Goal: Obtain resource: Obtain resource

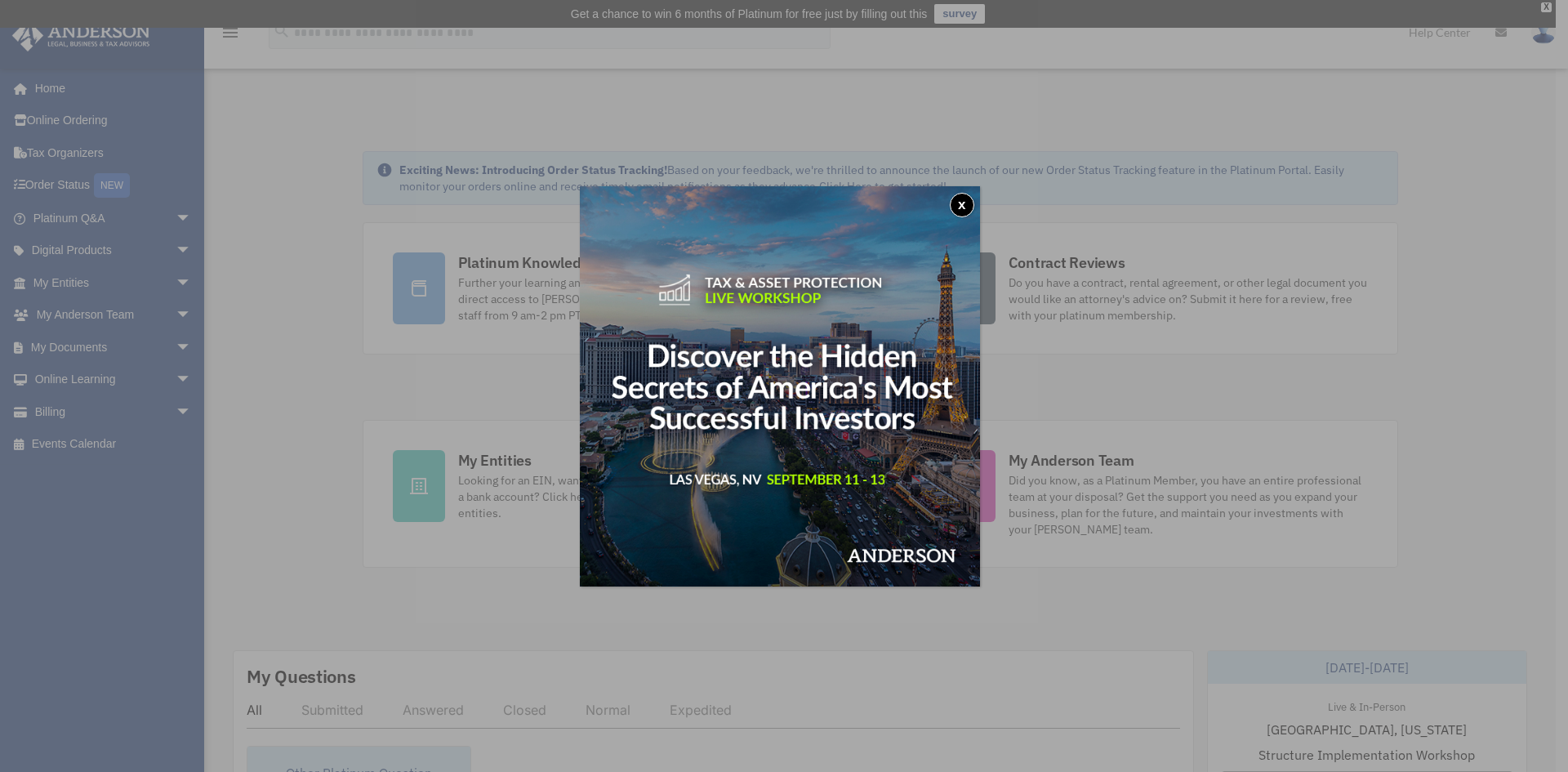
click at [968, 201] on button "x" at bounding box center [962, 204] width 25 height 25
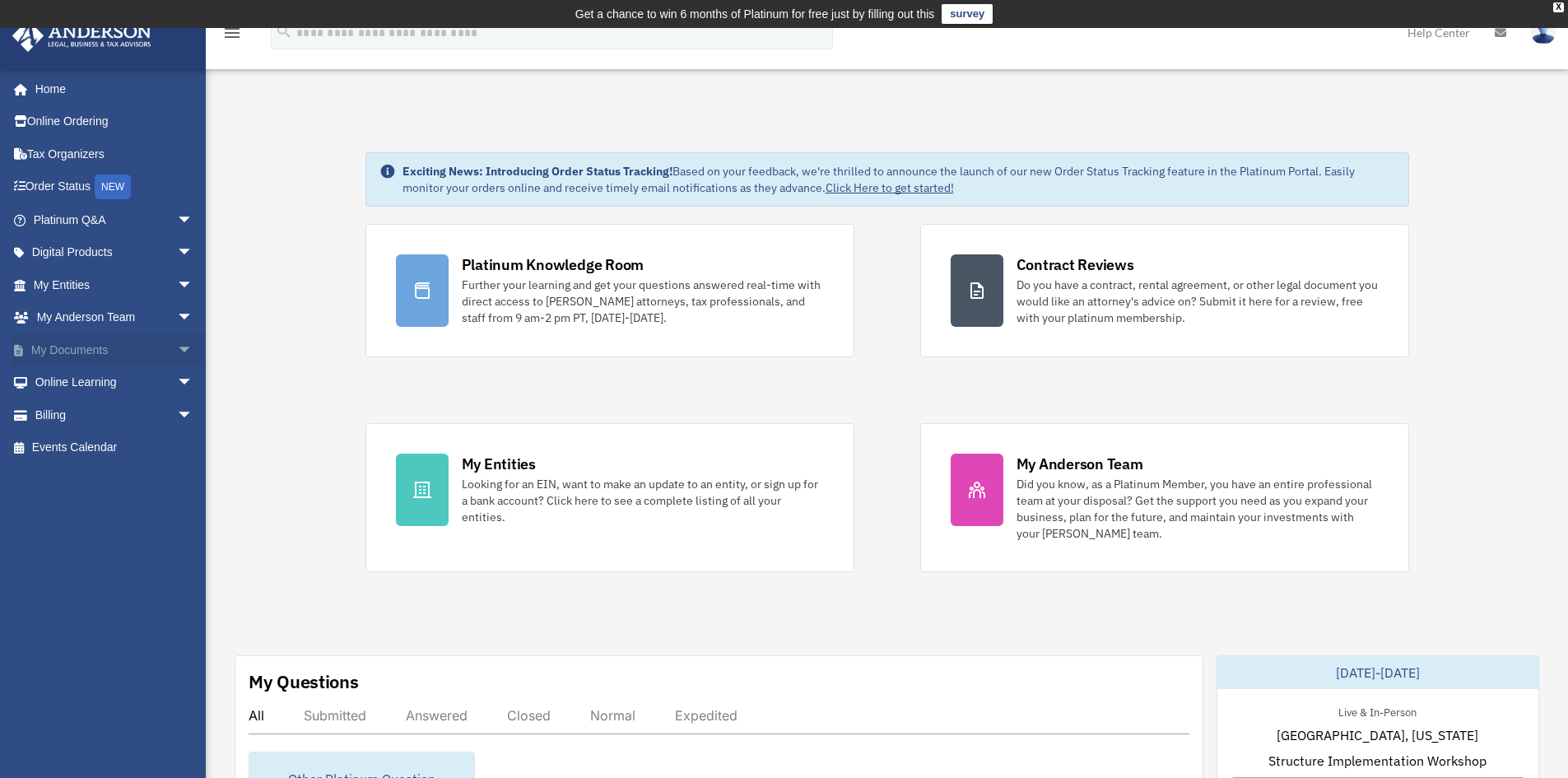
click at [177, 348] on span "arrow_drop_down" at bounding box center [194, 350] width 33 height 34
click at [67, 383] on link "Box" at bounding box center [120, 383] width 195 height 33
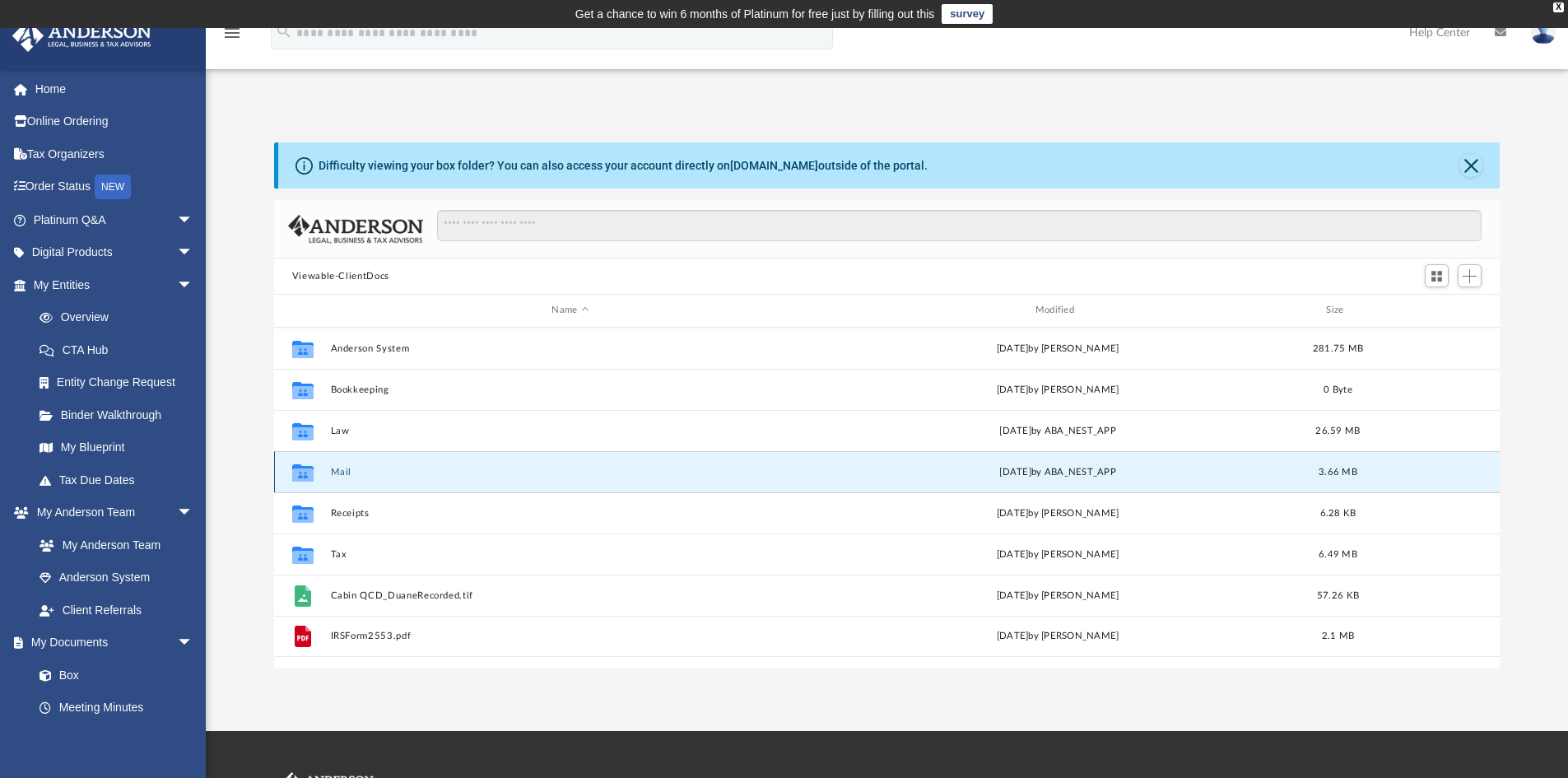
click at [333, 467] on button "Mail" at bounding box center [570, 473] width 480 height 11
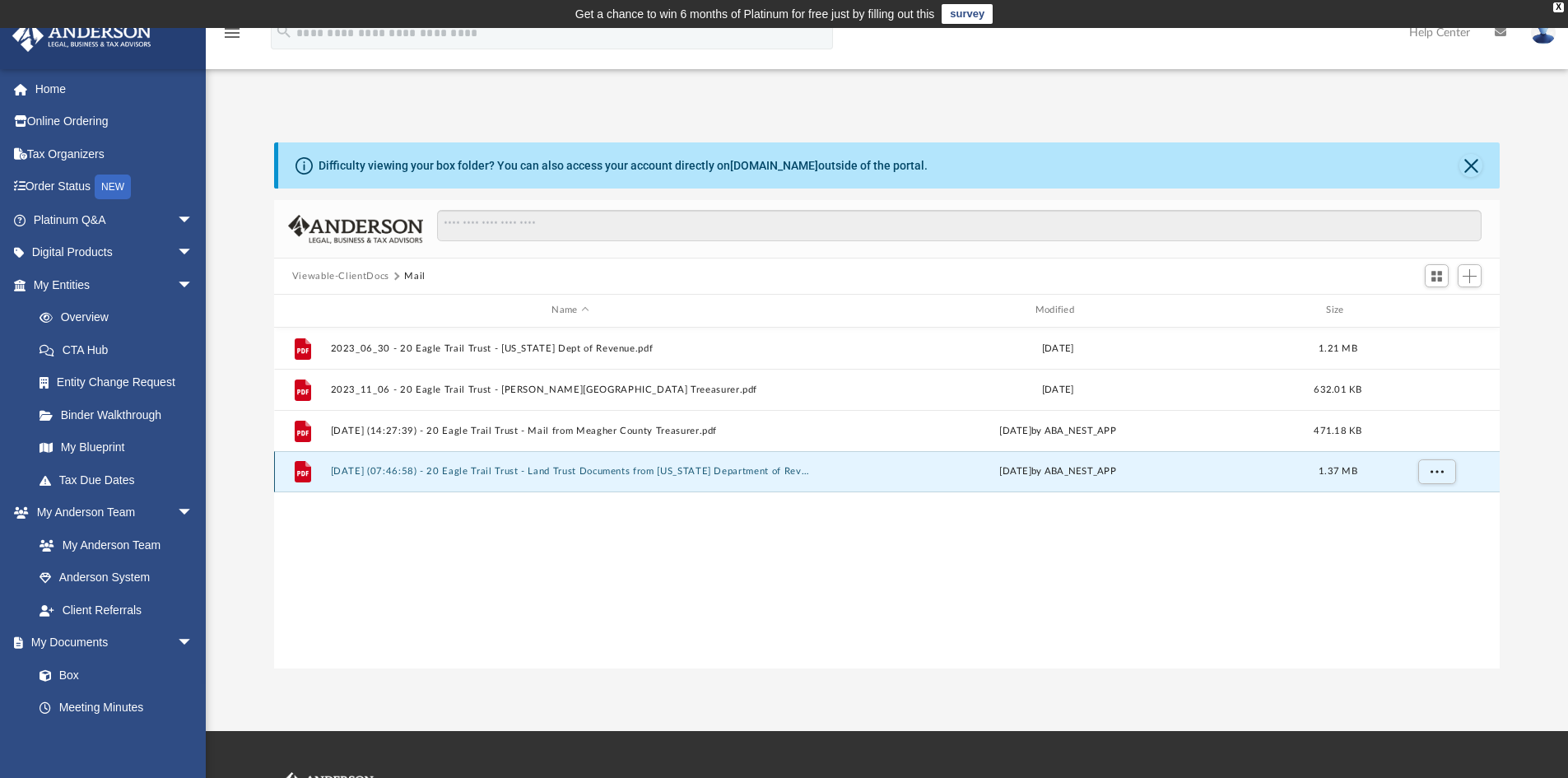
click at [385, 468] on button "2025.07.24 (07:46:58) - 20 Eagle Trail Trust - Land Trust Documents from Montan…" at bounding box center [570, 472] width 480 height 11
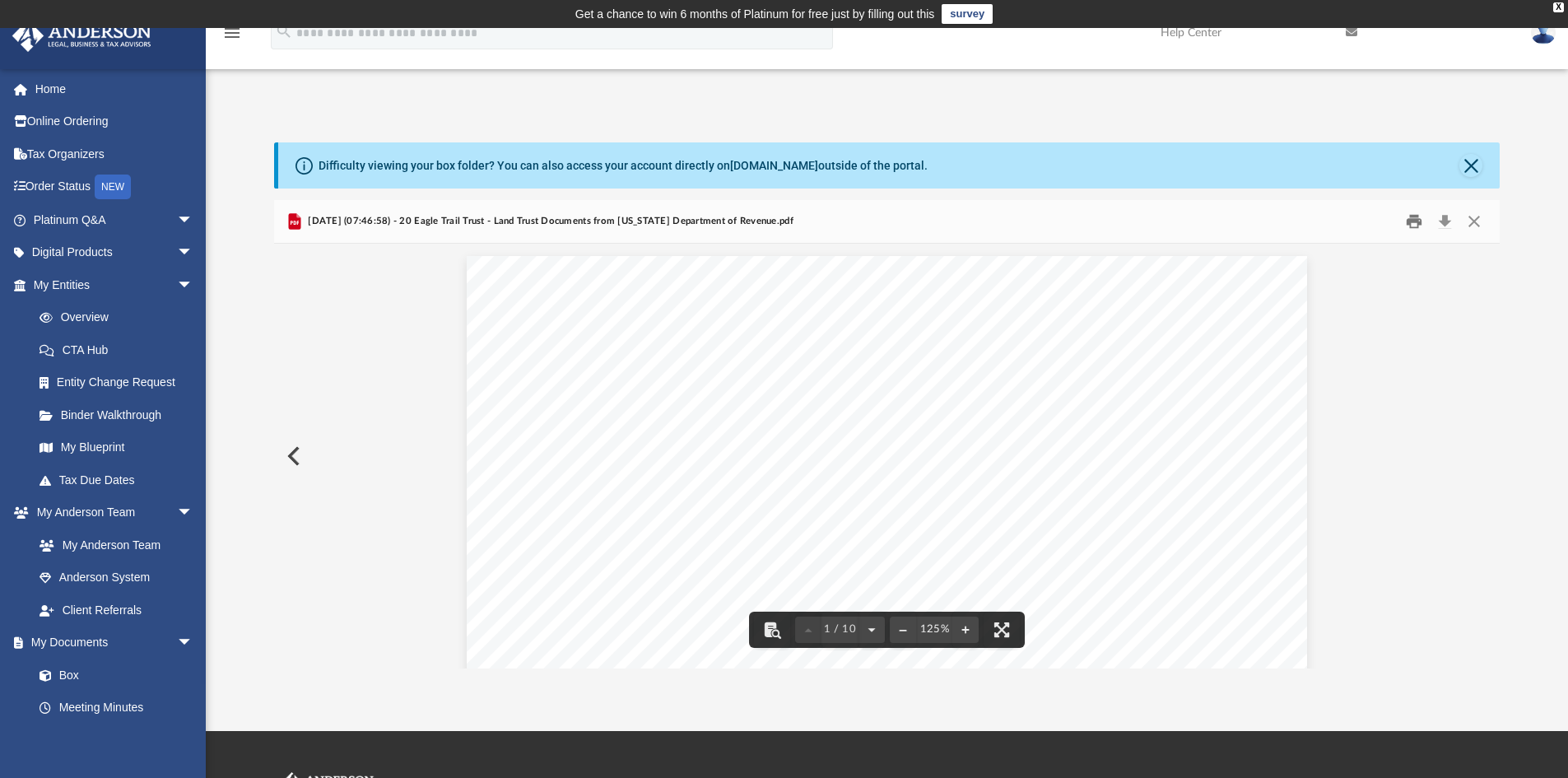
click at [1413, 221] on button "Print" at bounding box center [1414, 222] width 33 height 26
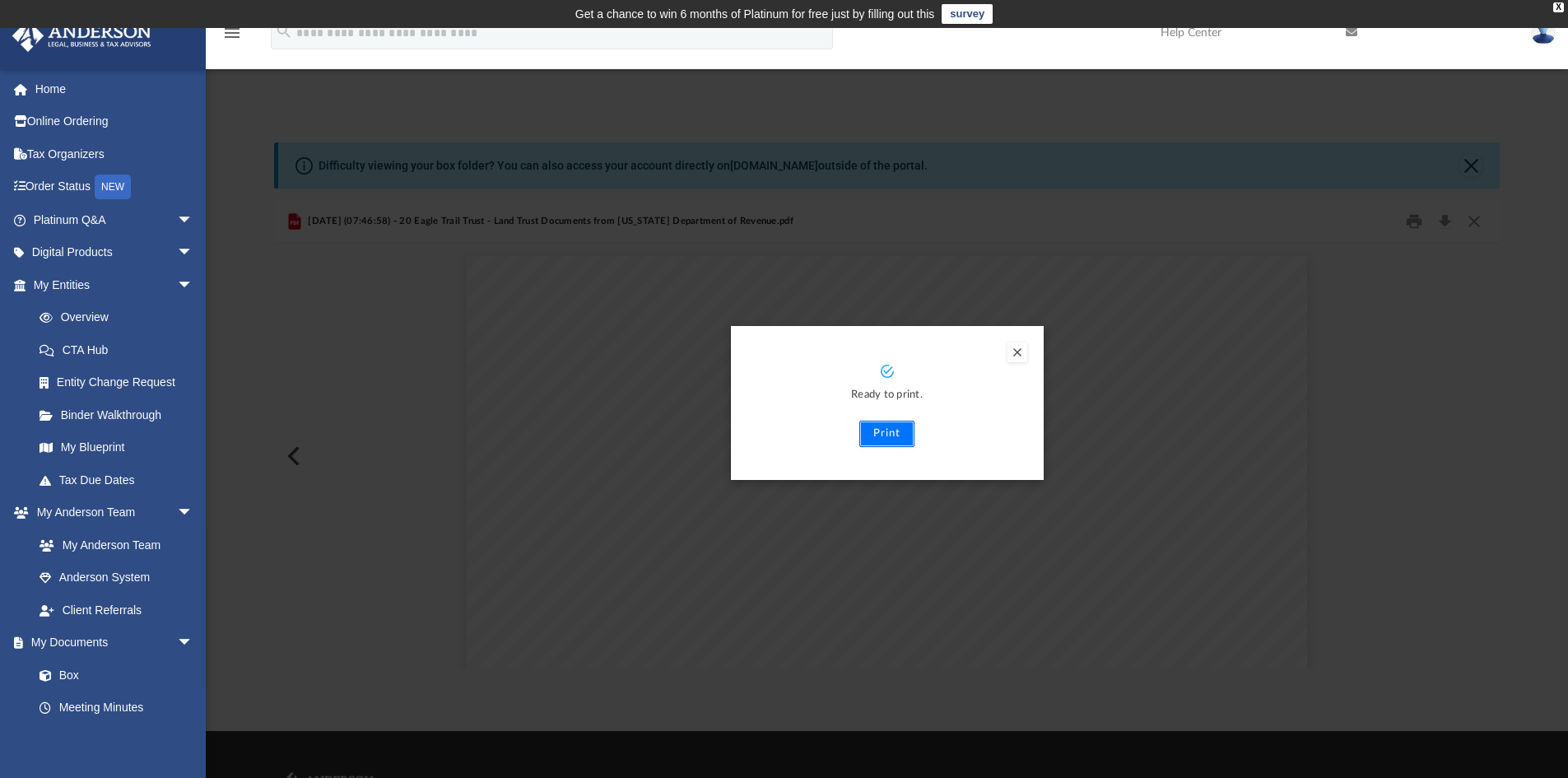
click at [894, 436] on button "Print" at bounding box center [887, 434] width 55 height 27
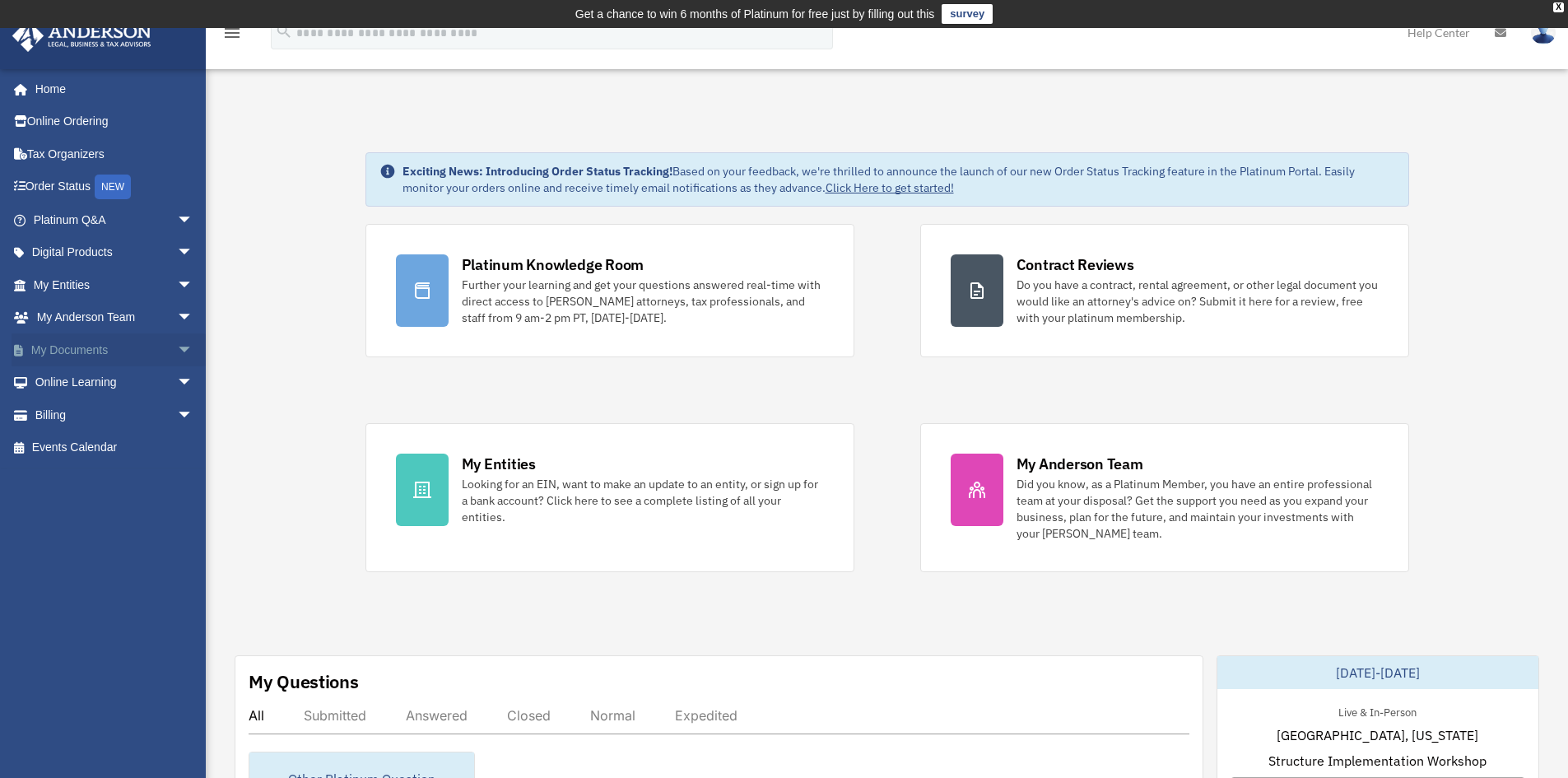
click at [177, 348] on span "arrow_drop_down" at bounding box center [194, 350] width 33 height 34
click at [65, 384] on link "Box" at bounding box center [120, 383] width 195 height 33
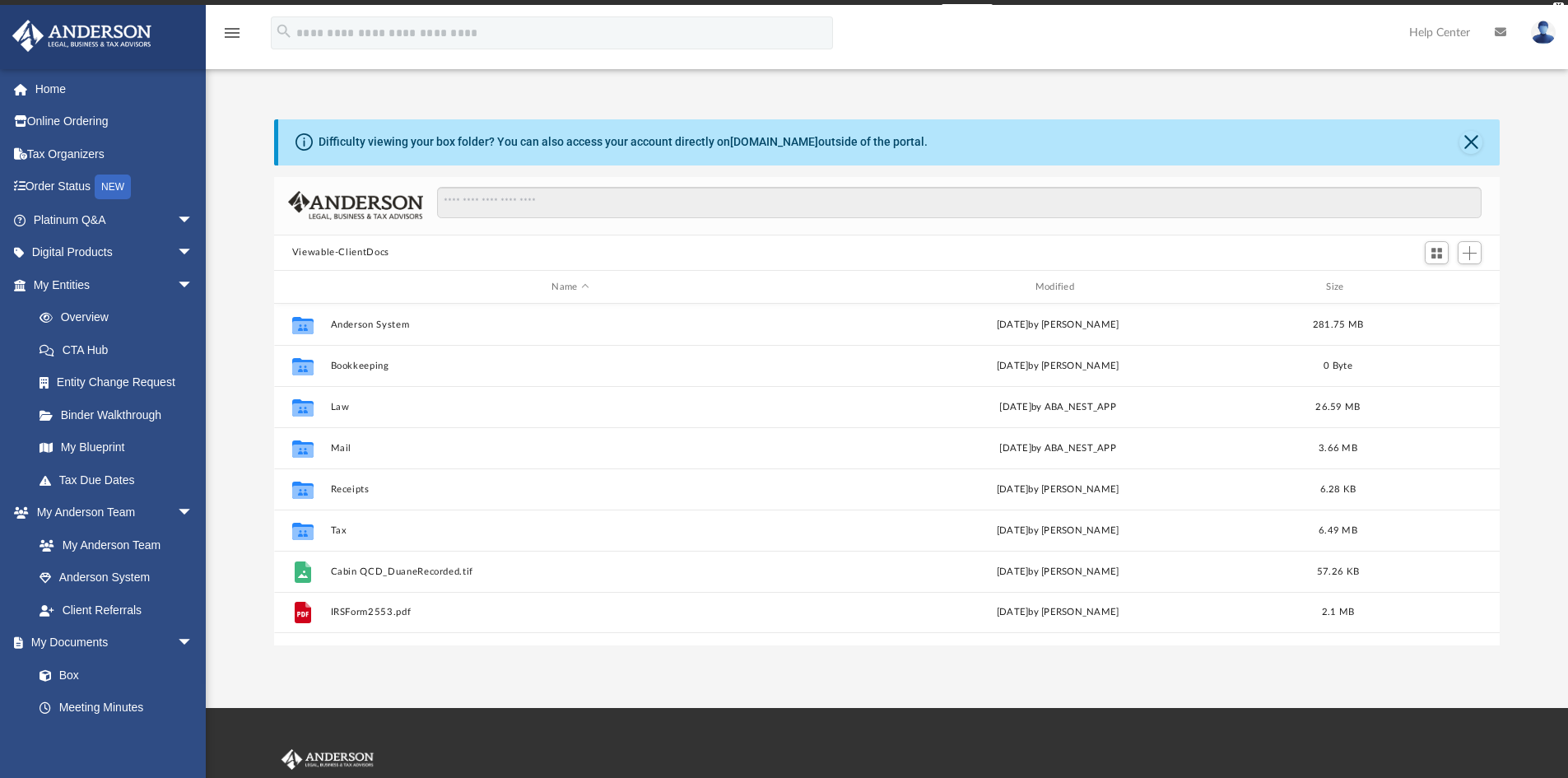
scroll to position [362, 1213]
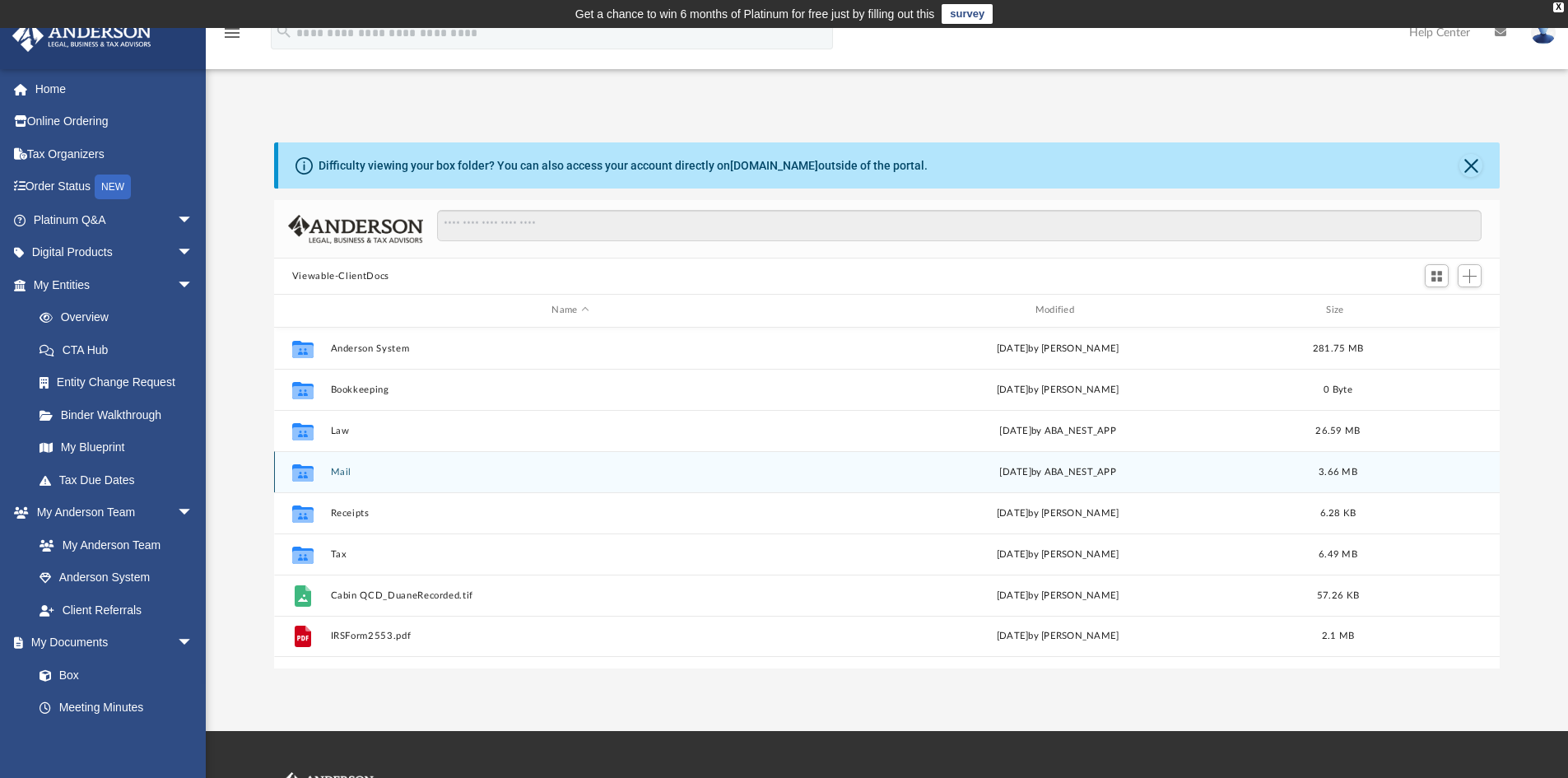
click at [306, 473] on icon "grid" at bounding box center [303, 472] width 21 height 18
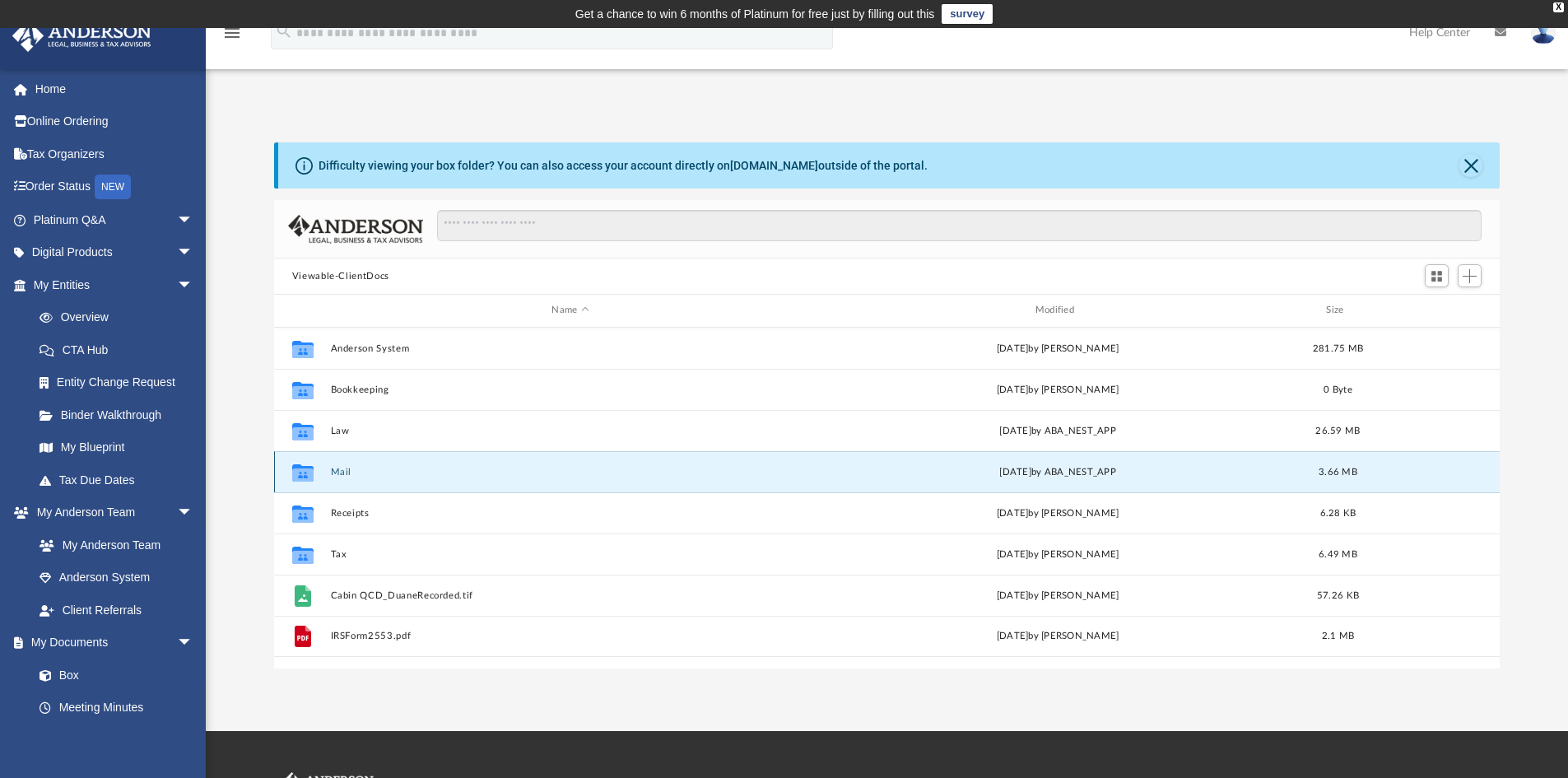
click at [310, 474] on icon "grid" at bounding box center [303, 474] width 21 height 13
click at [304, 470] on icon "grid" at bounding box center [303, 474] width 21 height 13
click at [296, 472] on icon "grid" at bounding box center [303, 474] width 21 height 13
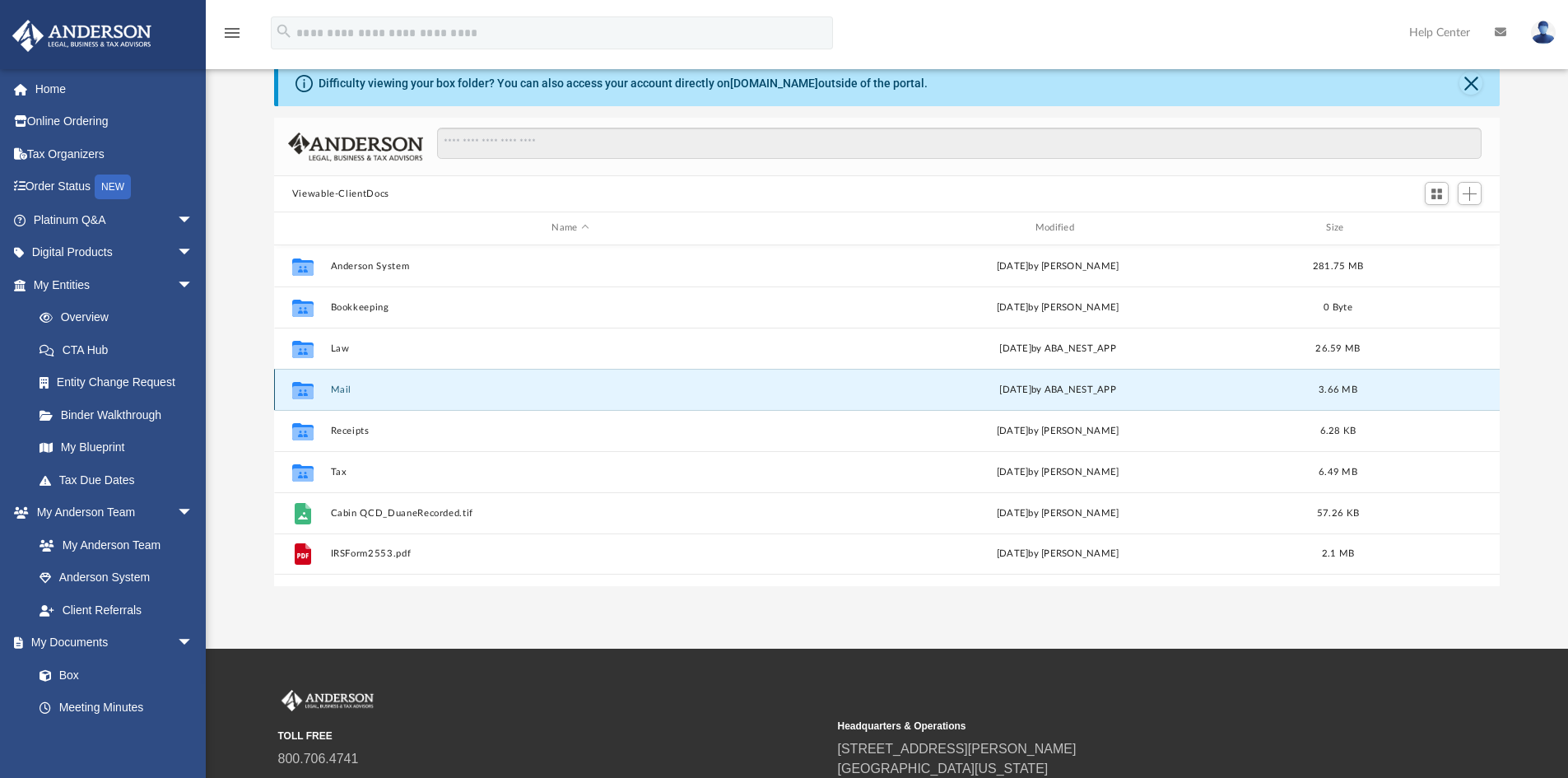
click at [1343, 388] on span "3.66 MB" at bounding box center [1338, 389] width 39 height 9
click at [299, 401] on icon "Collaborated Folder" at bounding box center [303, 389] width 27 height 27
click at [291, 389] on icon "Collaborated Folder" at bounding box center [303, 389] width 27 height 27
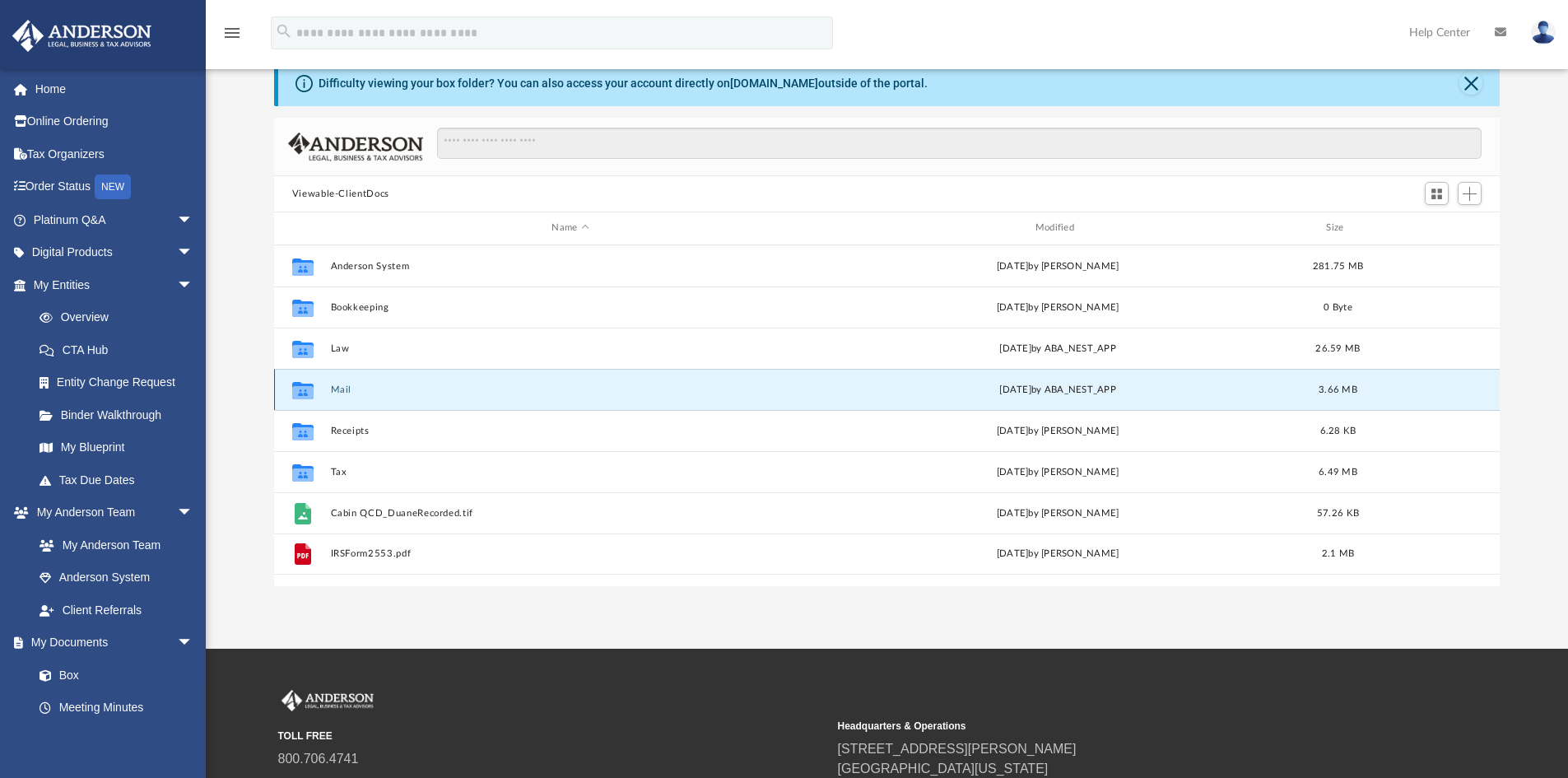
click at [291, 389] on icon "Collaborated Folder" at bounding box center [303, 389] width 27 height 27
click at [114, 185] on div "NEW" at bounding box center [113, 186] width 36 height 25
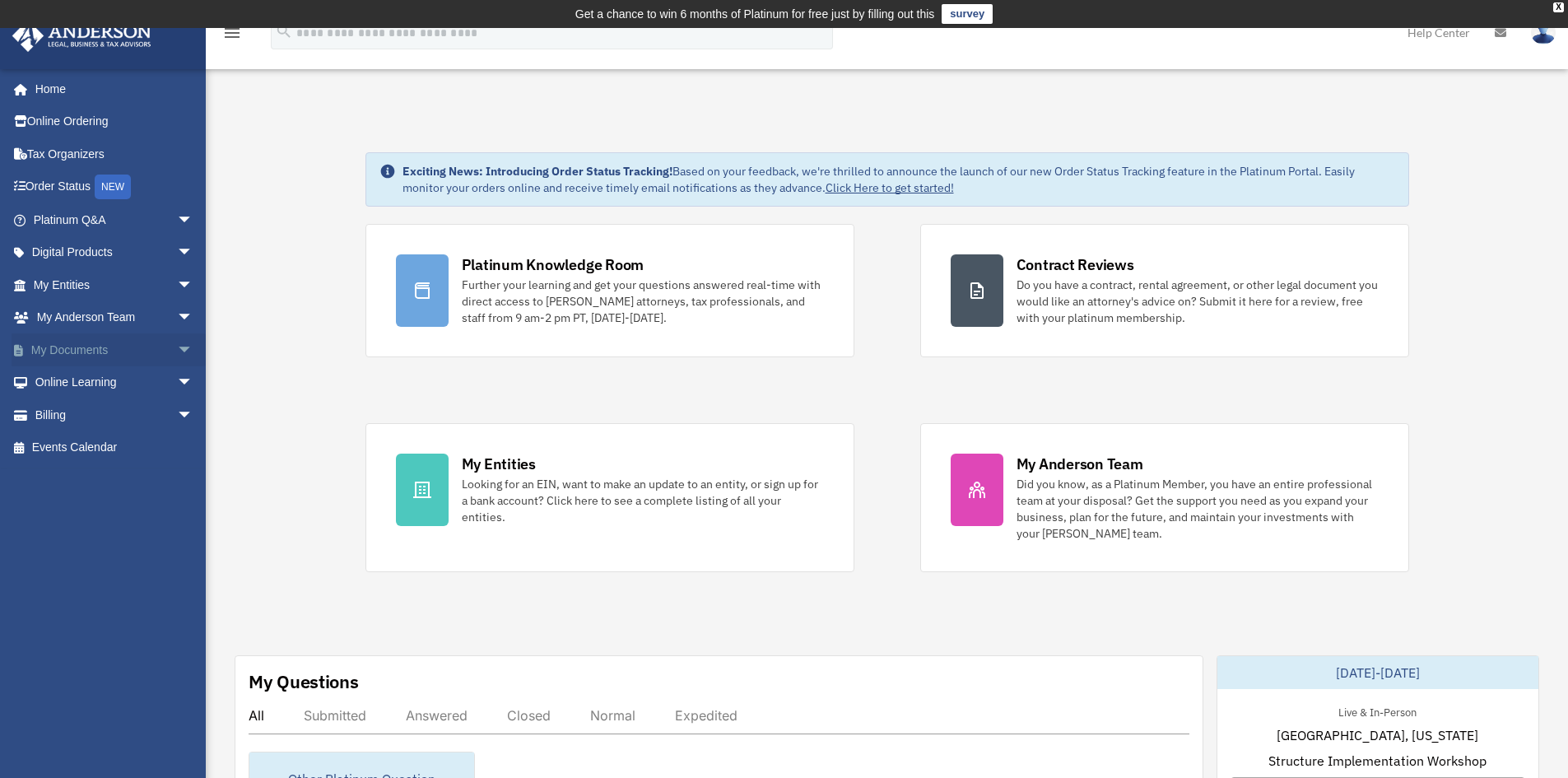
click at [177, 347] on span "arrow_drop_down" at bounding box center [194, 350] width 33 height 34
click at [67, 382] on link "Box" at bounding box center [120, 383] width 195 height 33
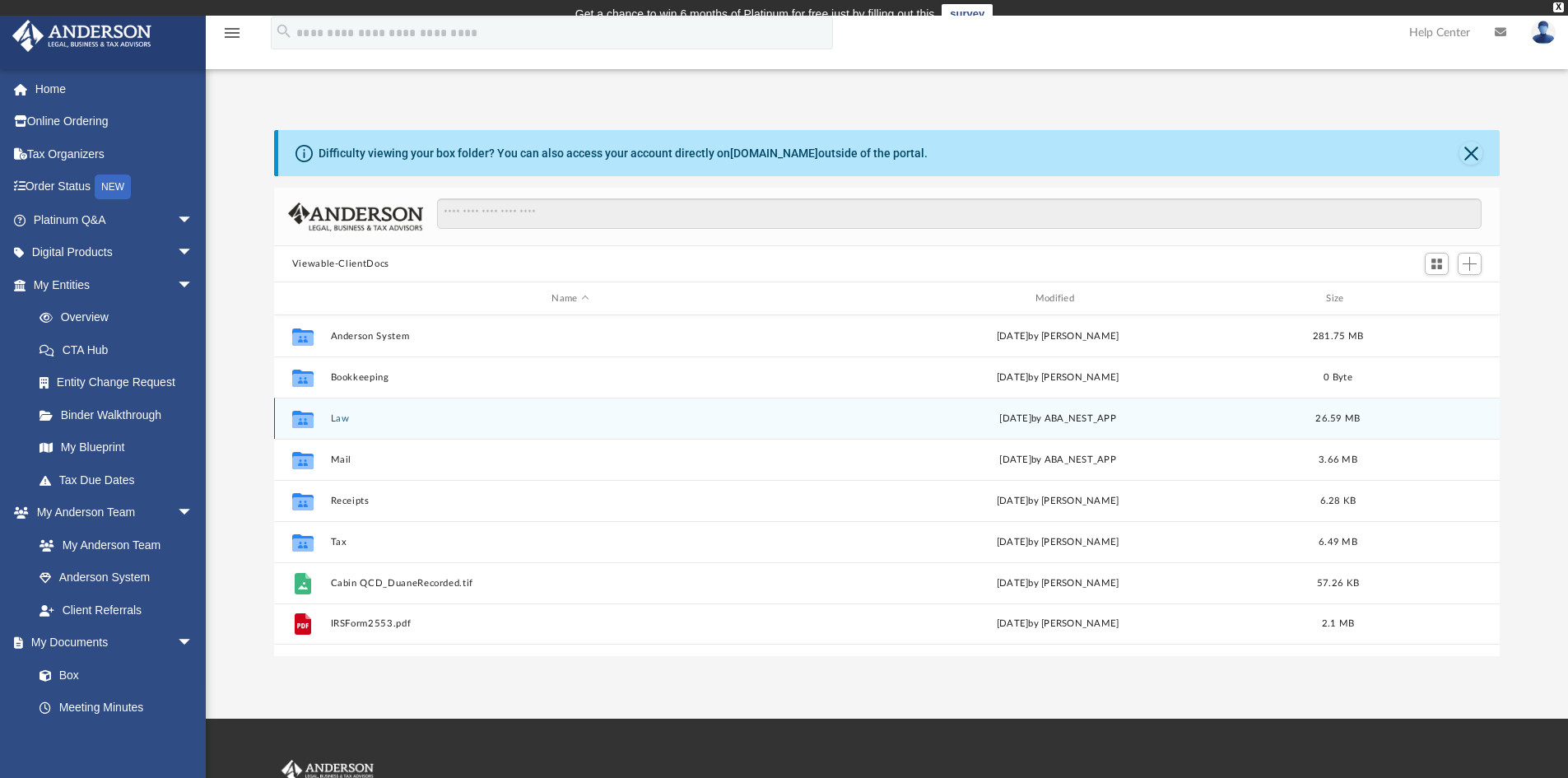
scroll to position [362, 1213]
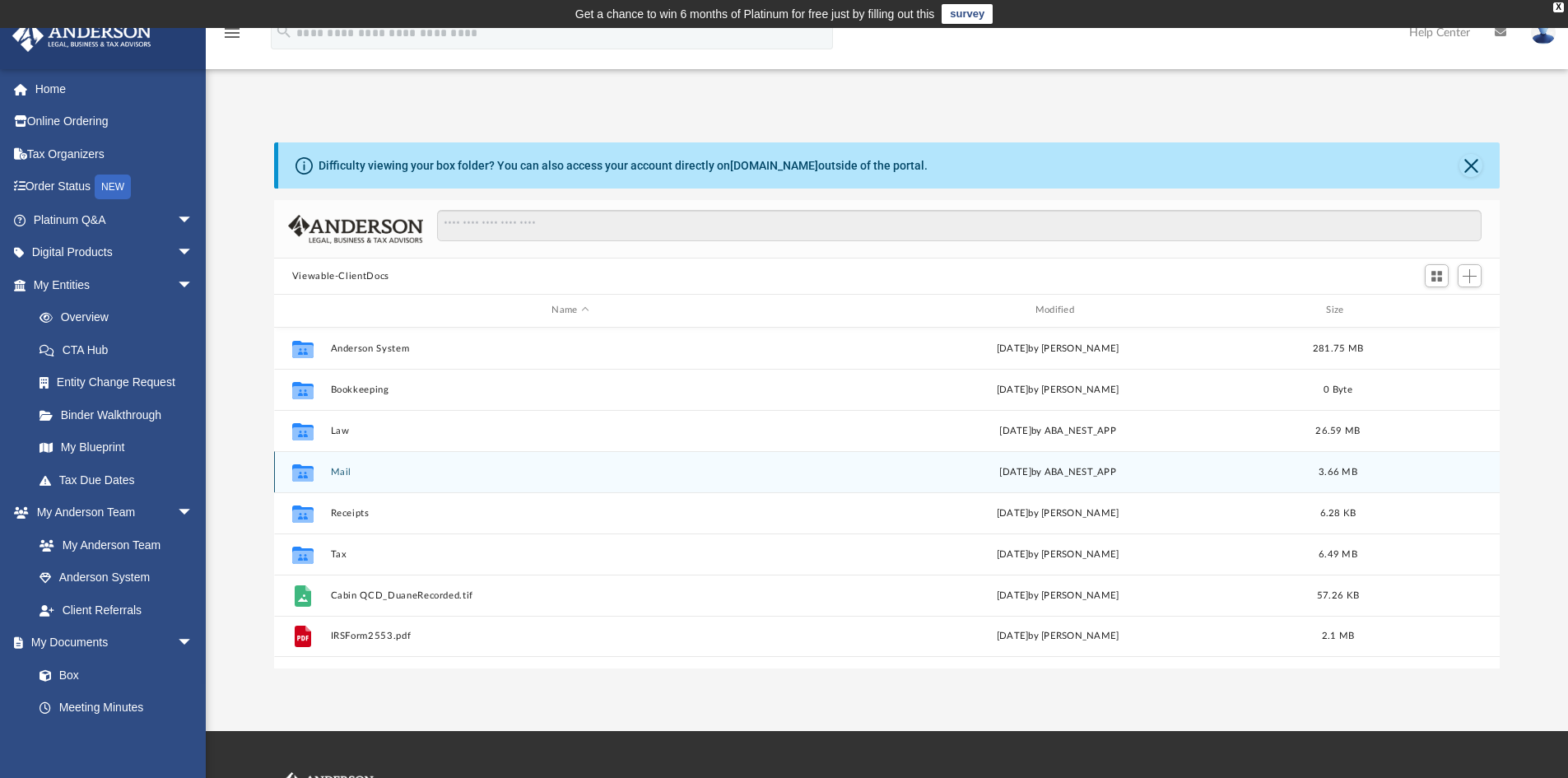
click at [337, 472] on button "Mail" at bounding box center [570, 473] width 480 height 11
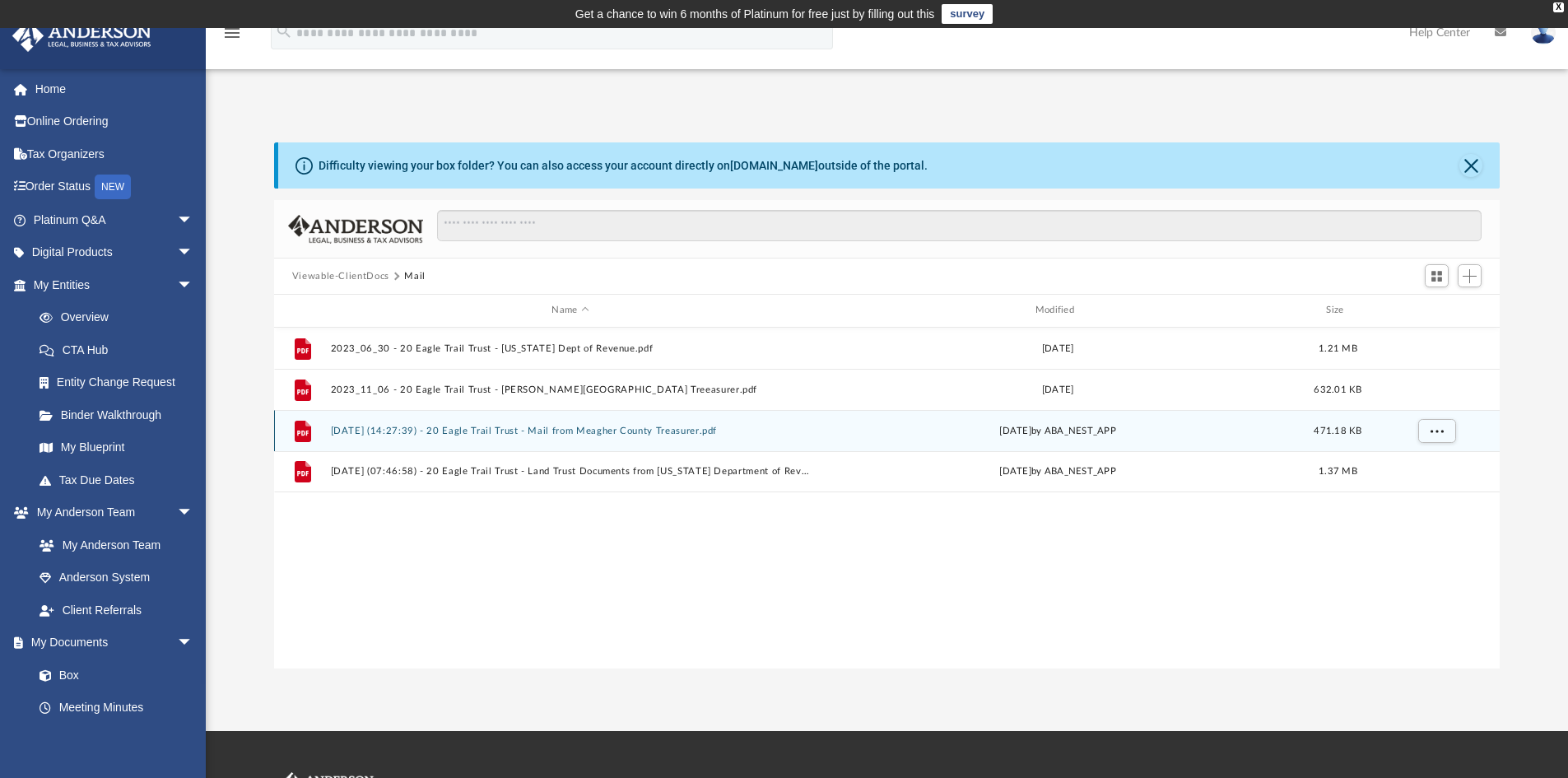
click at [521, 428] on button "[DATE] (14:27:39) - 20 Eagle Trail Trust - Mail from Meagher County Treasurer.p…" at bounding box center [570, 431] width 480 height 11
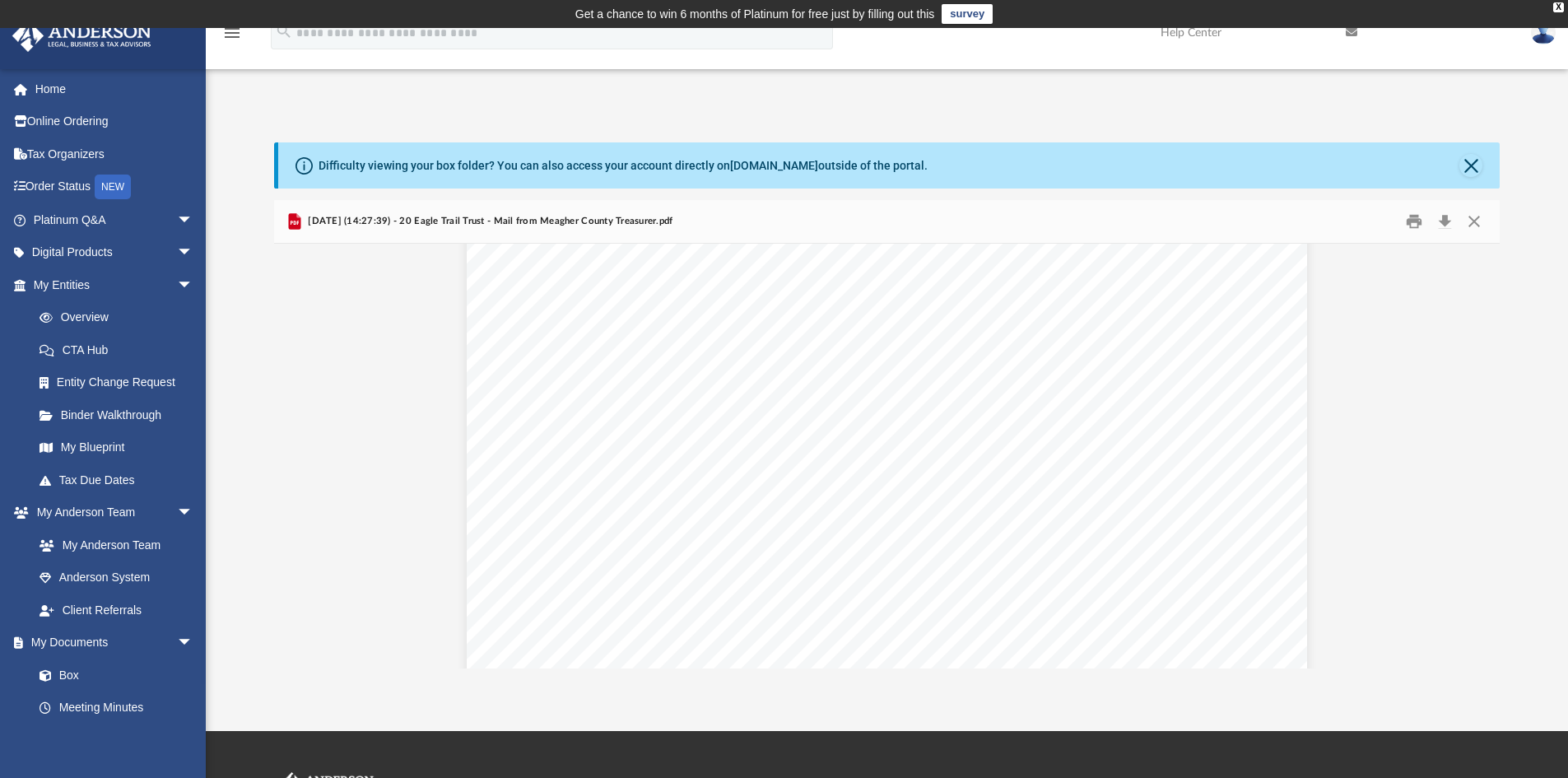
scroll to position [0, 0]
